Goal: Transaction & Acquisition: Purchase product/service

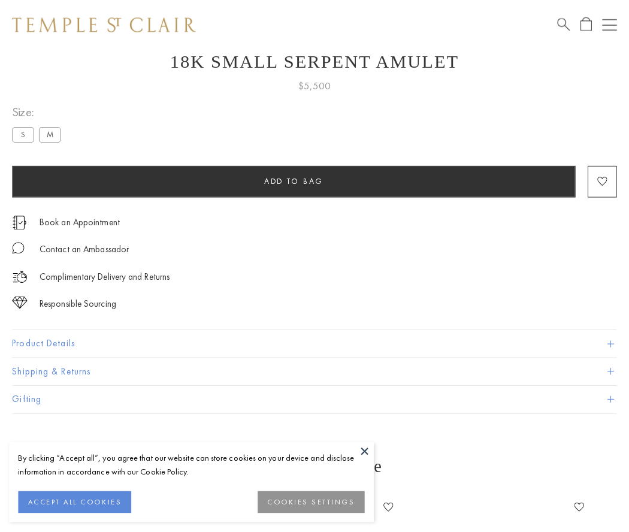
scroll to position [48, 0]
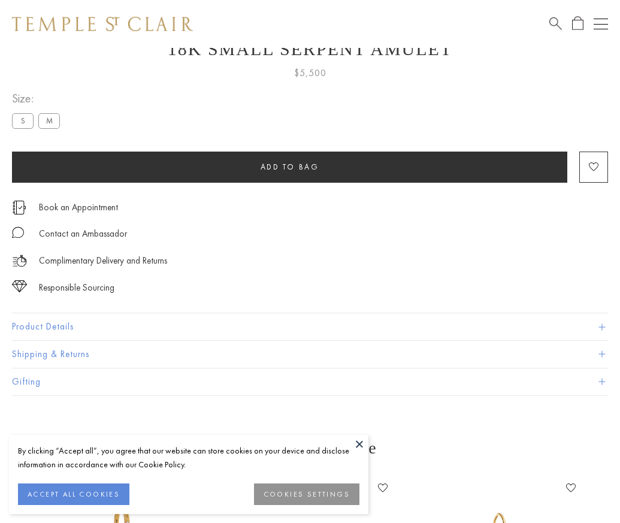
click at [289, 167] on span "Add to bag" at bounding box center [290, 167] width 59 height 10
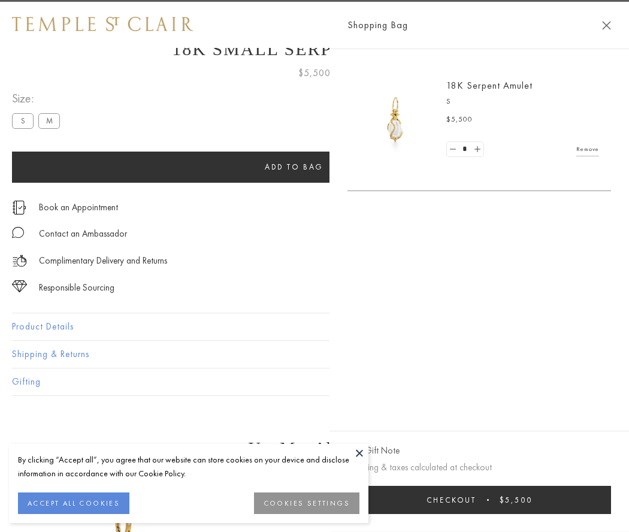
click at [482, 500] on button "Checkout $5,500" at bounding box center [480, 500] width 264 height 28
